Goal: Information Seeking & Learning: Learn about a topic

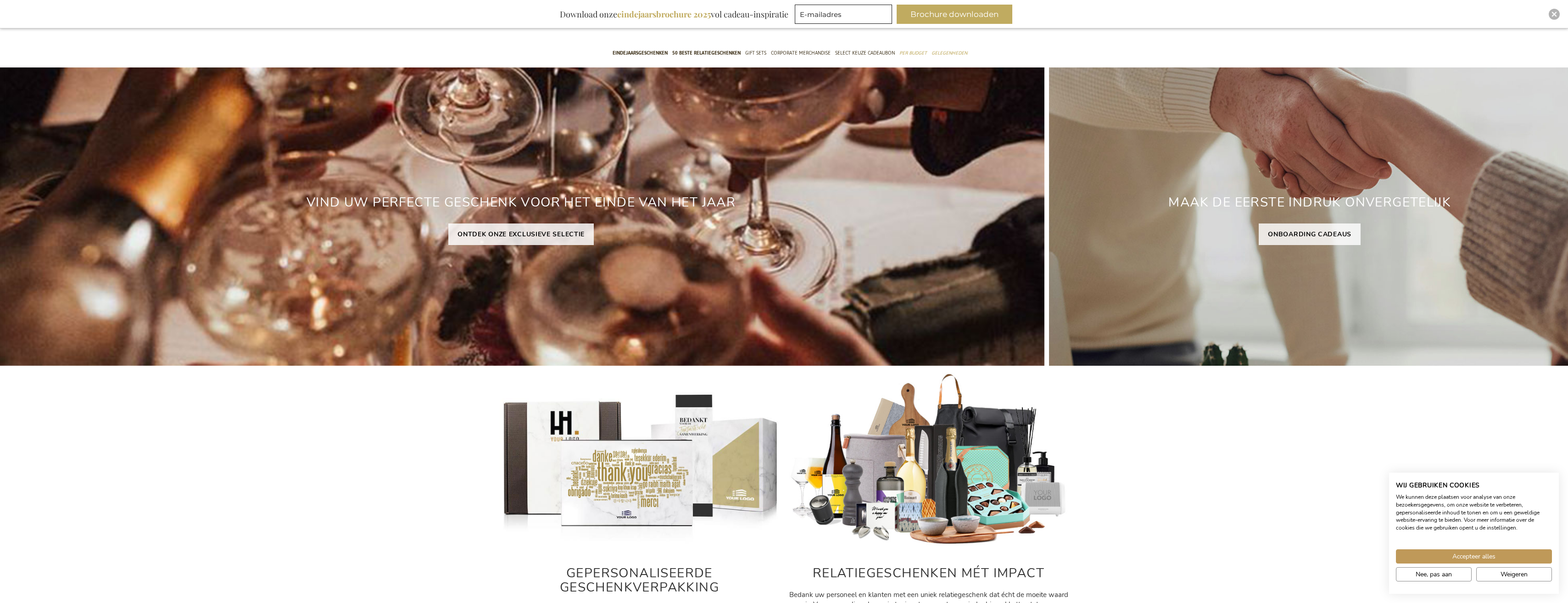
scroll to position [321, 0]
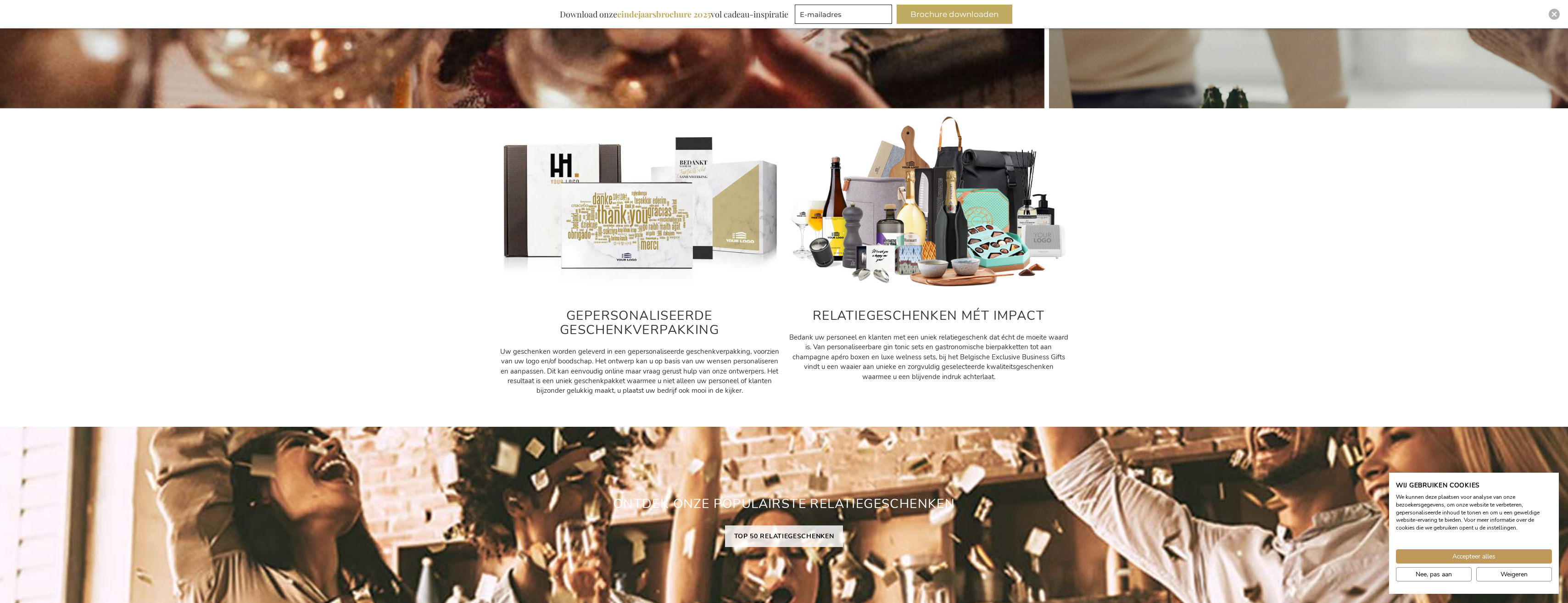
click at [882, 312] on h2 "RELATIEGESCHENKEN MÉT IMPACT" at bounding box center [929, 315] width 280 height 14
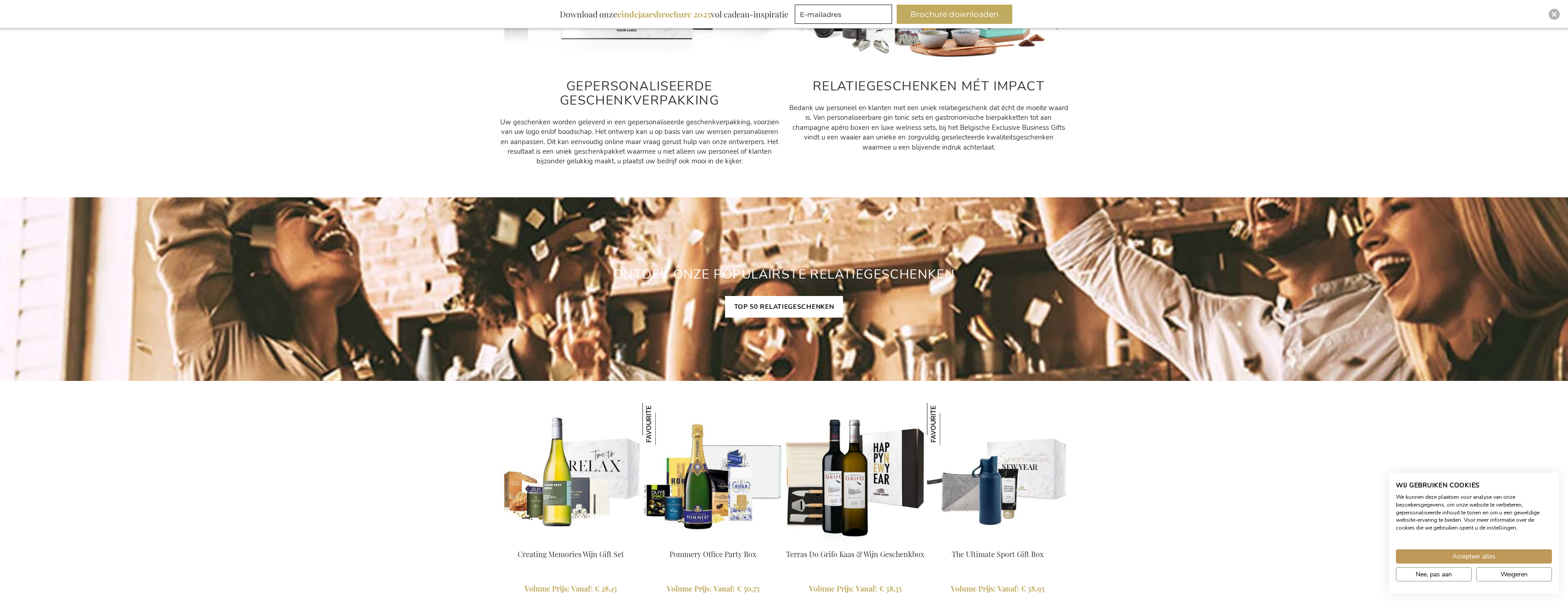
click at [794, 304] on link "TOP 50 RELATIEGESCHENKEN" at bounding box center [784, 306] width 119 height 21
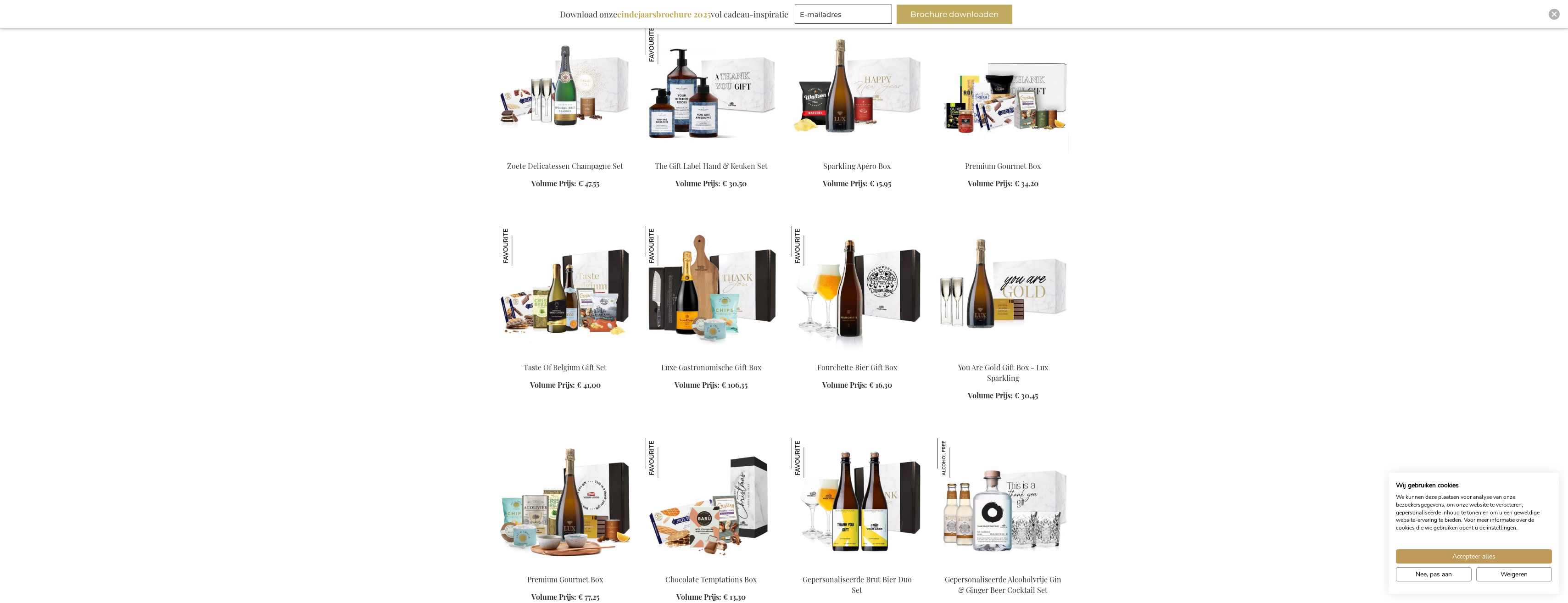
scroll to position [1055, 0]
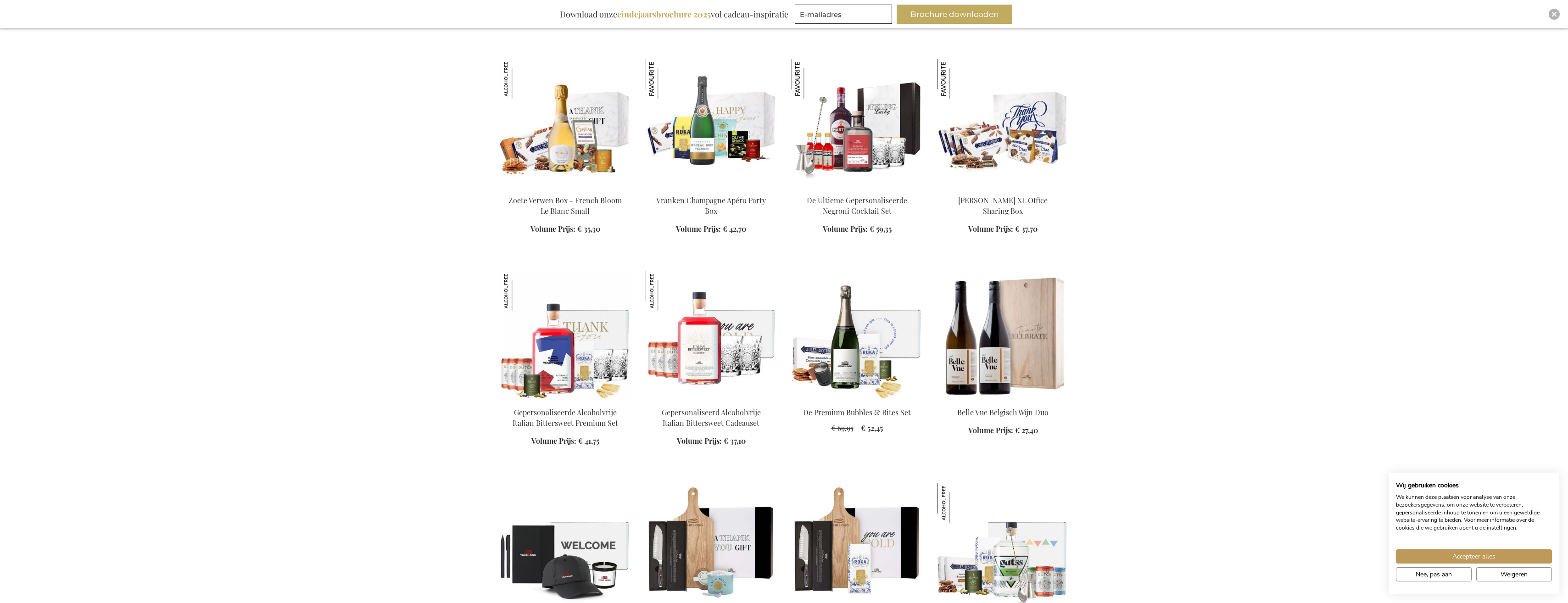
scroll to position [1606, 0]
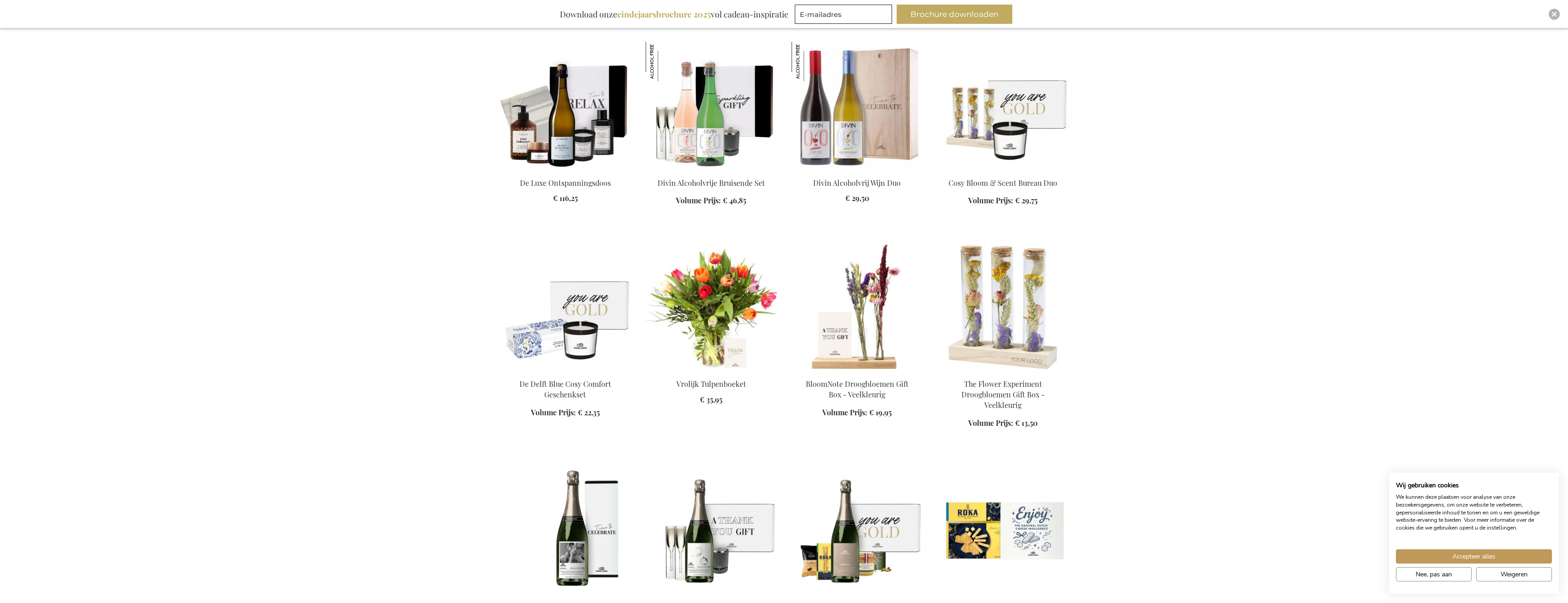
scroll to position [2752, 0]
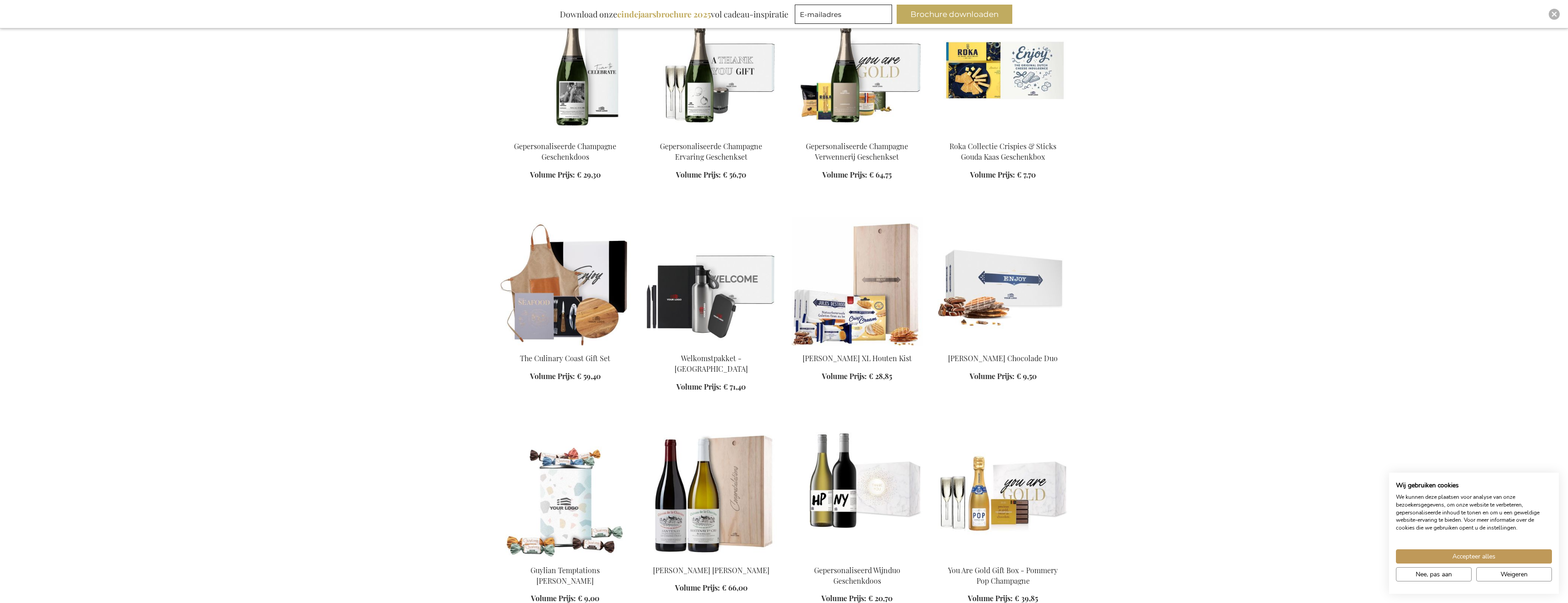
scroll to position [3119, 0]
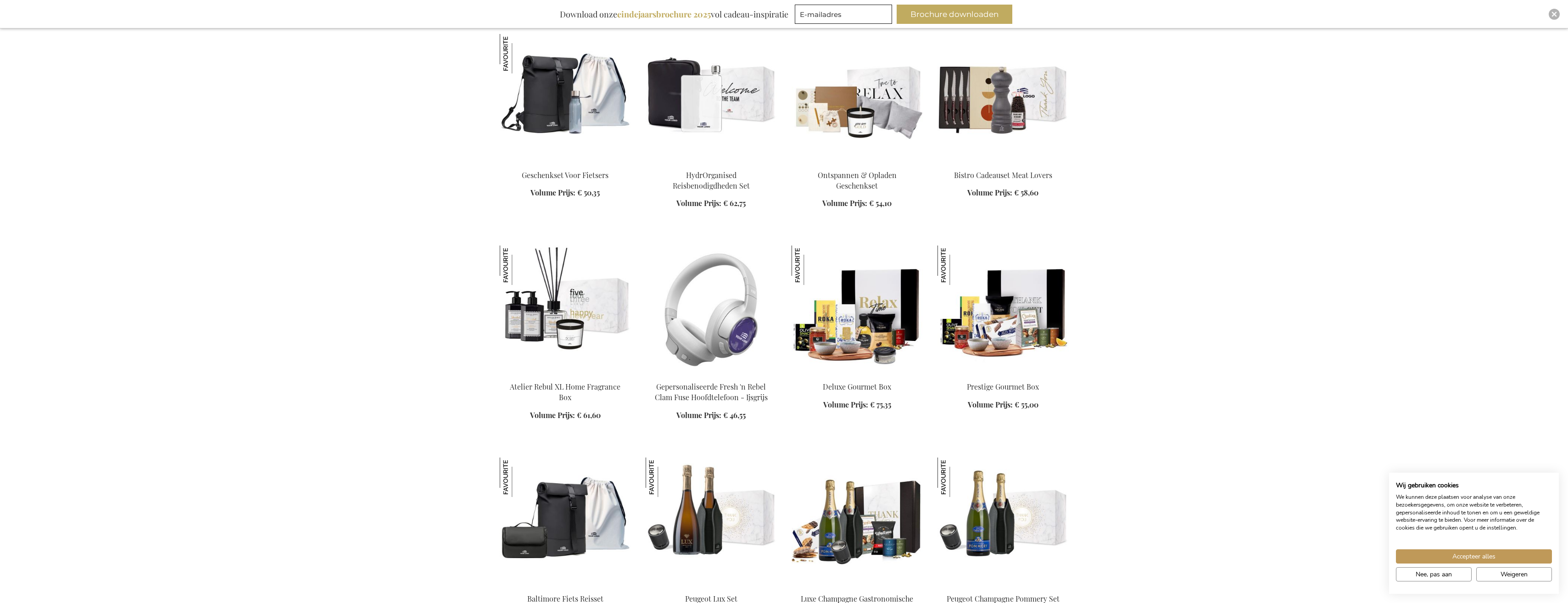
scroll to position [4174, 0]
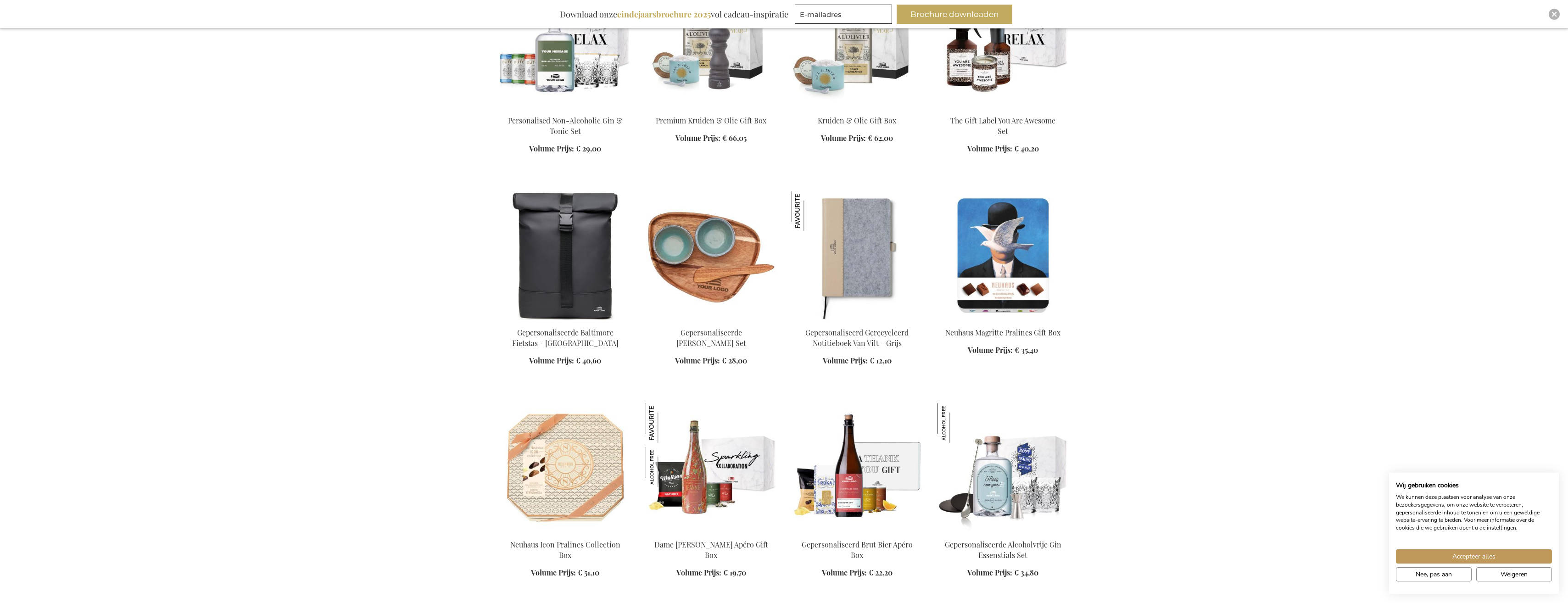
scroll to position [4908, 0]
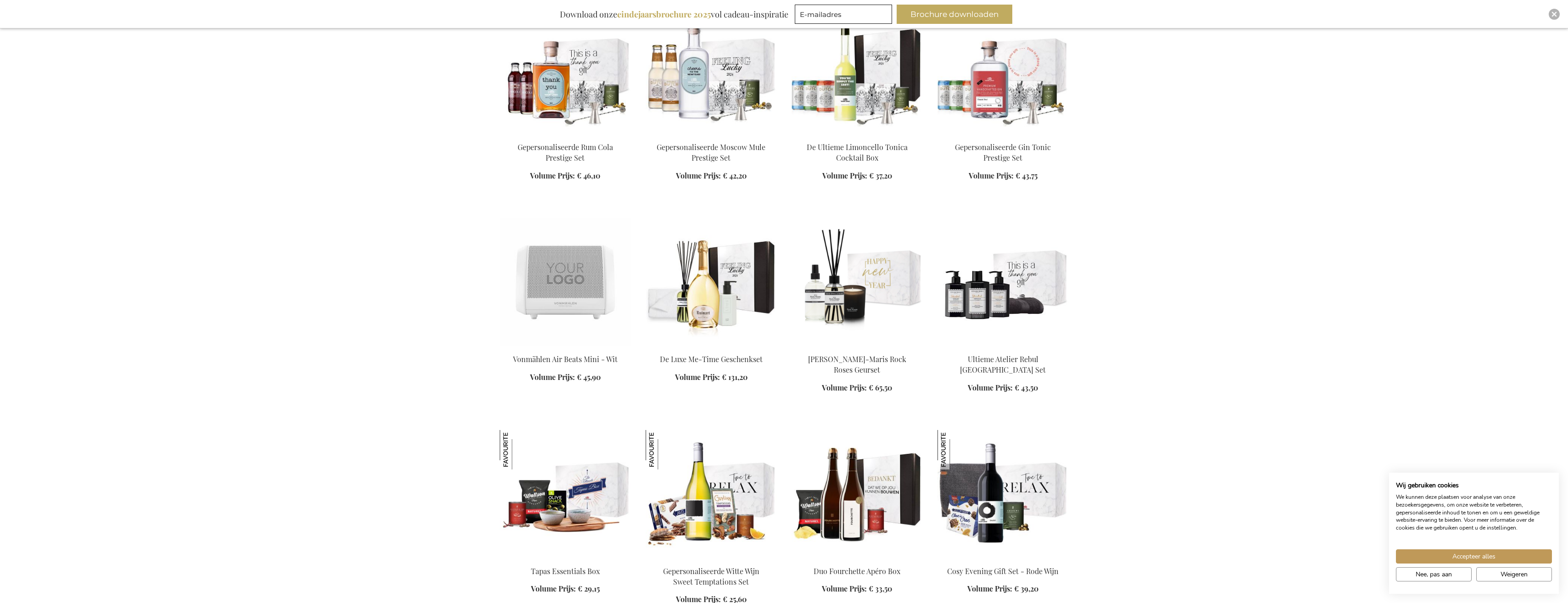
scroll to position [5688, 0]
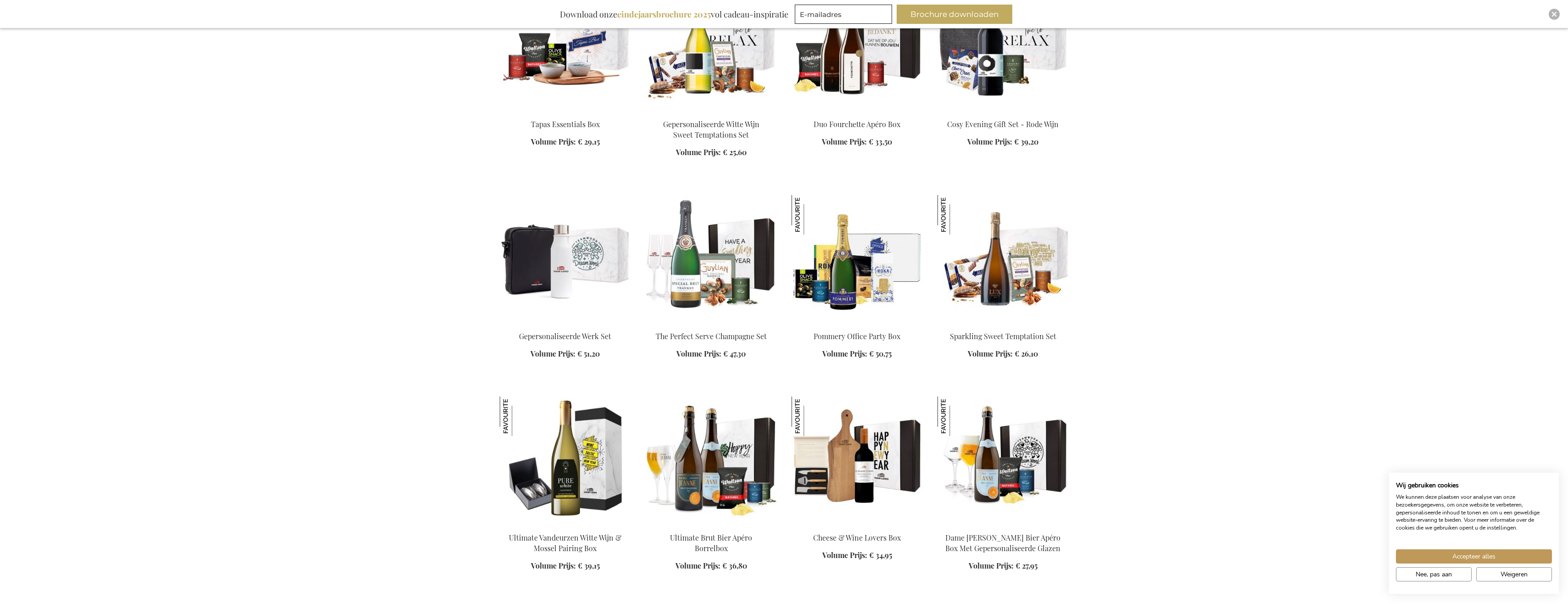
scroll to position [6284, 0]
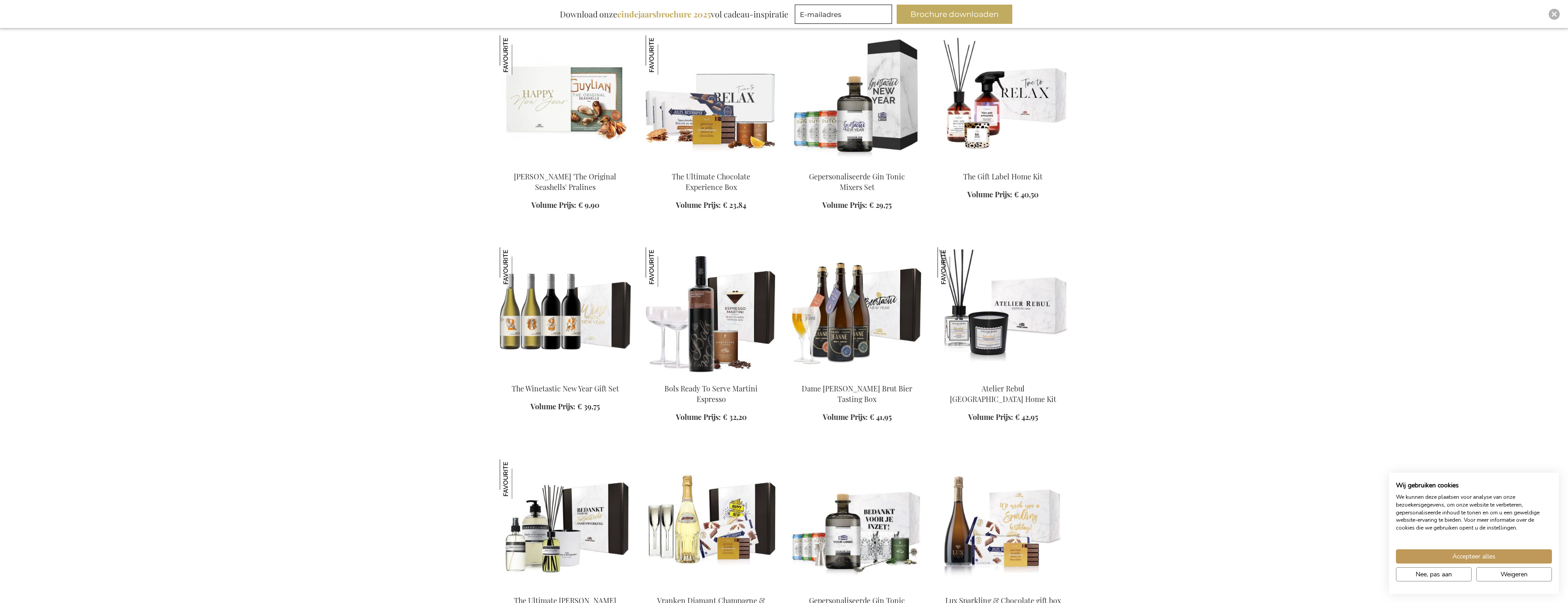
scroll to position [7110, 0]
